Goal: Task Accomplishment & Management: Manage account settings

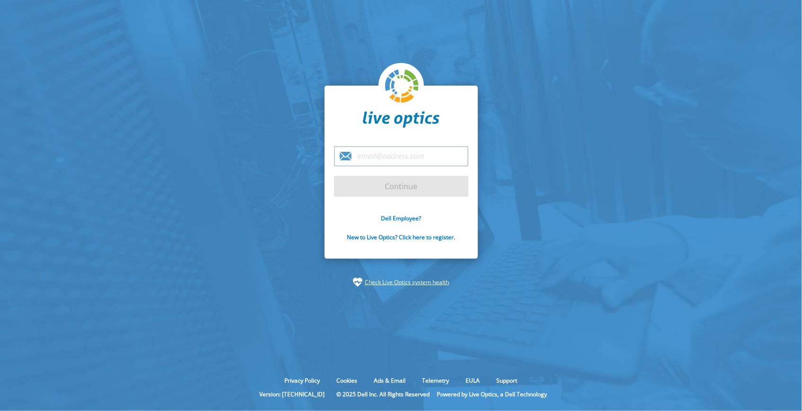
drag, startPoint x: 30, startPoint y: 256, endPoint x: 22, endPoint y: 253, distance: 8.1
click at [29, 256] on section "Continue Dell Employee? New to Live Optics? Click here to register. Check Live …" at bounding box center [401, 186] width 802 height 373
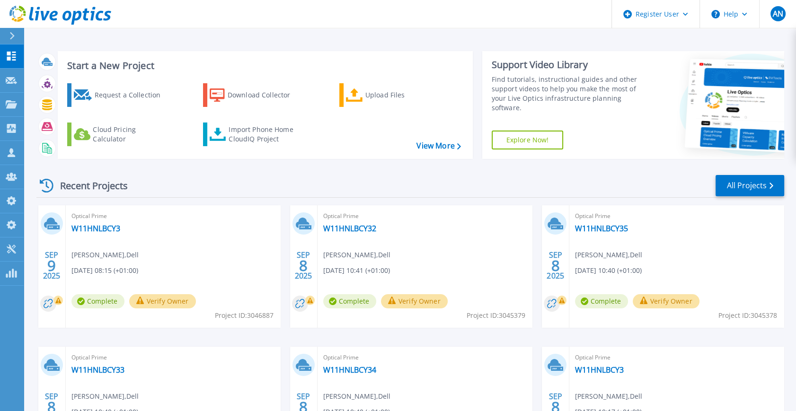
click at [587, 199] on div "Recent Projects All Projects [DATE] Optical Prime W11HNLBCY3 [PERSON_NAME] , De…" at bounding box center [410, 331] width 748 height 329
click at [9, 200] on icon at bounding box center [11, 200] width 9 height 9
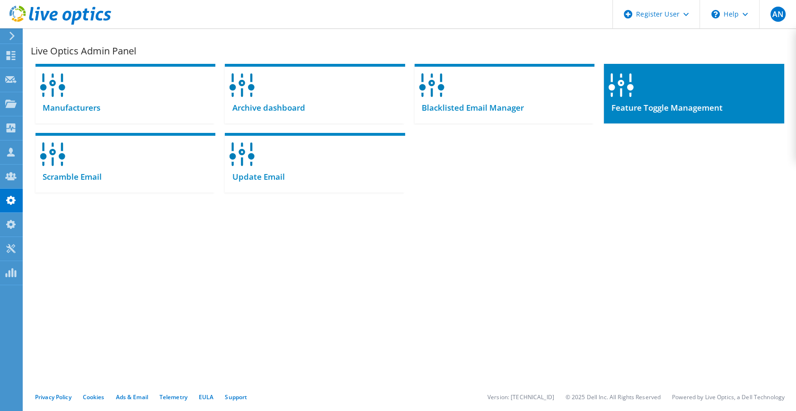
click at [671, 95] on div at bounding box center [694, 82] width 180 height 36
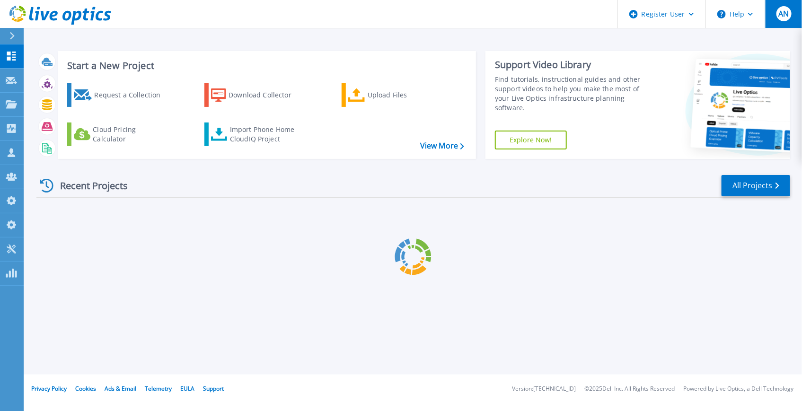
click at [785, 21] on button "AN" at bounding box center [783, 14] width 37 height 28
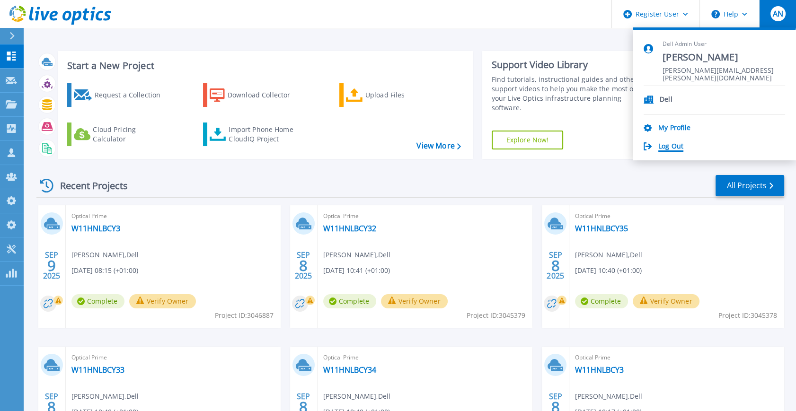
click at [664, 146] on link "Log Out" at bounding box center [670, 146] width 25 height 9
